Goal: Task Accomplishment & Management: Manage account settings

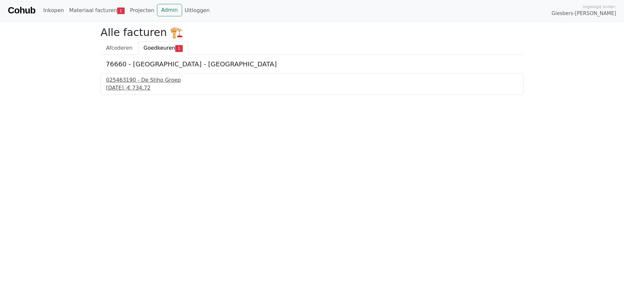
click at [127, 81] on div "025463190 - De Stiho Groep" at bounding box center [312, 80] width 412 height 8
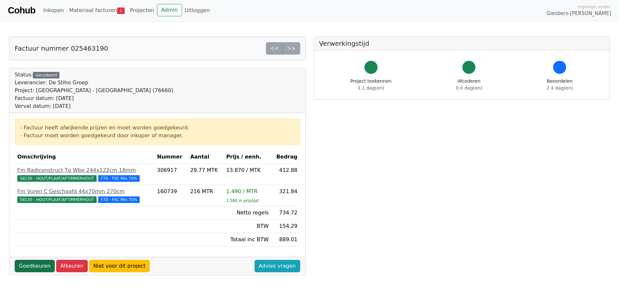
click at [32, 262] on link "Goedkeuren" at bounding box center [35, 266] width 40 height 12
